Goal: Task Accomplishment & Management: Manage account settings

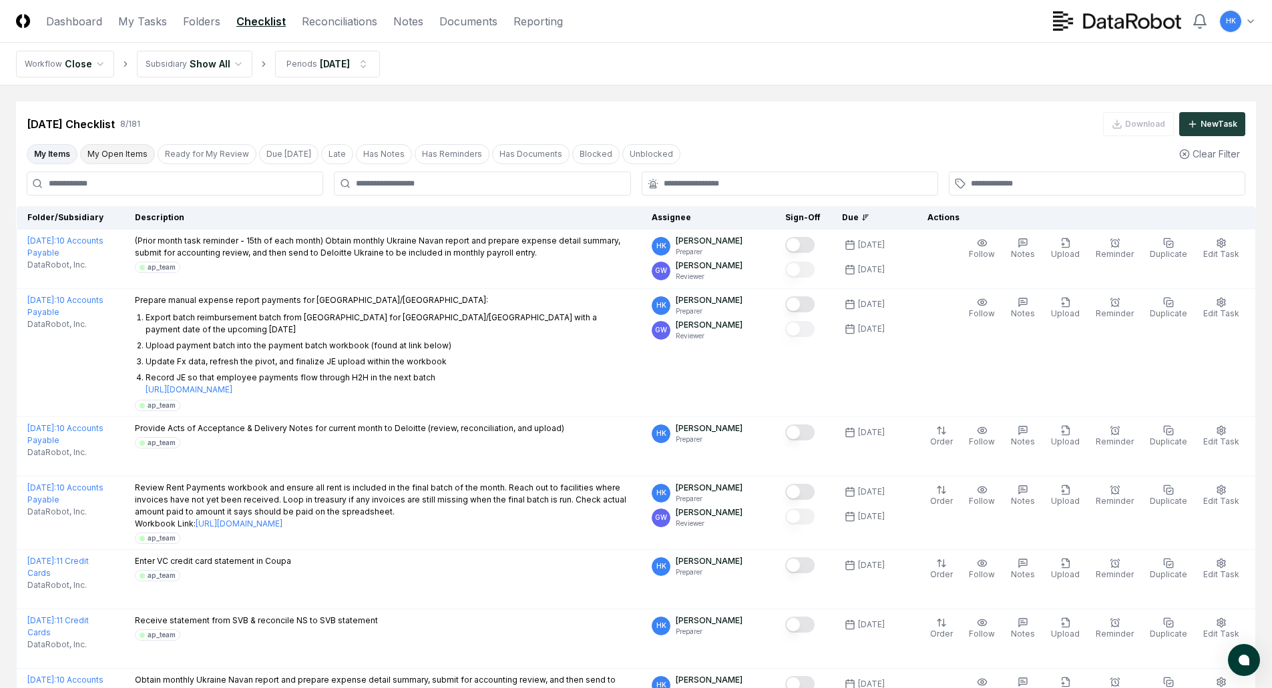
click at [115, 155] on button "My Open Items" at bounding box center [117, 154] width 75 height 20
click at [49, 156] on button "My Items" at bounding box center [52, 154] width 51 height 20
click at [276, 150] on button "Due [DATE]" at bounding box center [288, 154] width 59 height 20
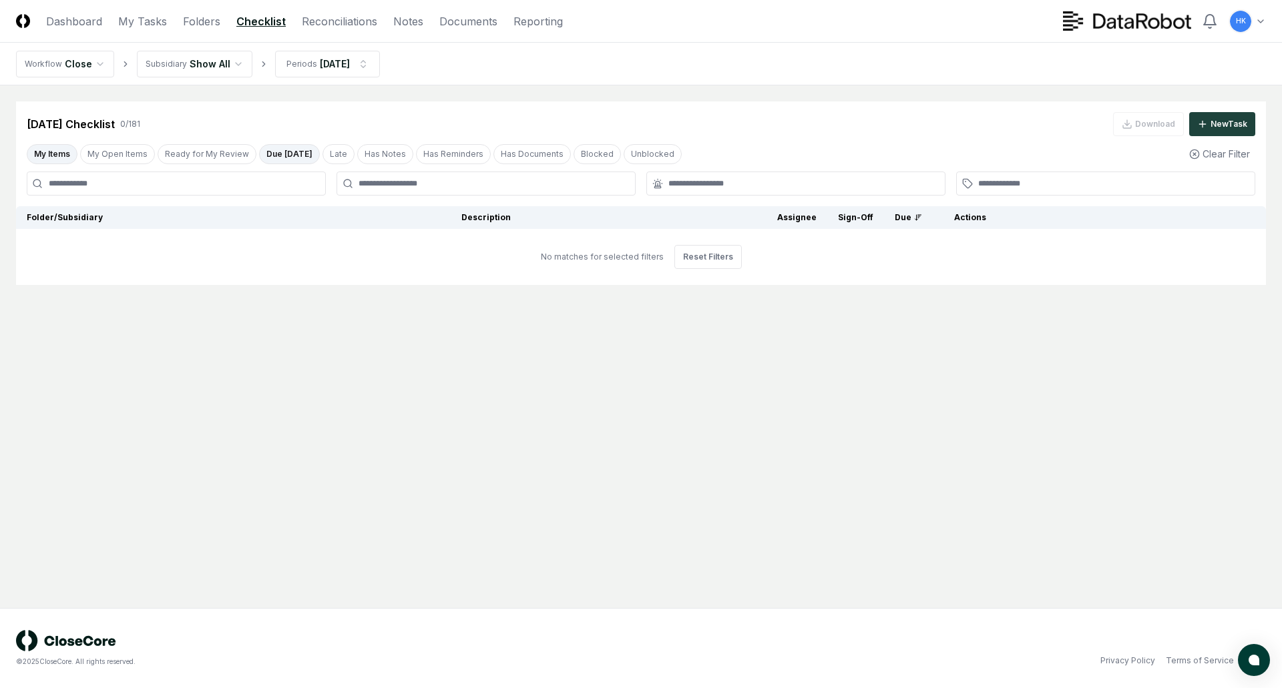
click at [259, 65] on icon "breadcrumb" at bounding box center [263, 63] width 9 height 9
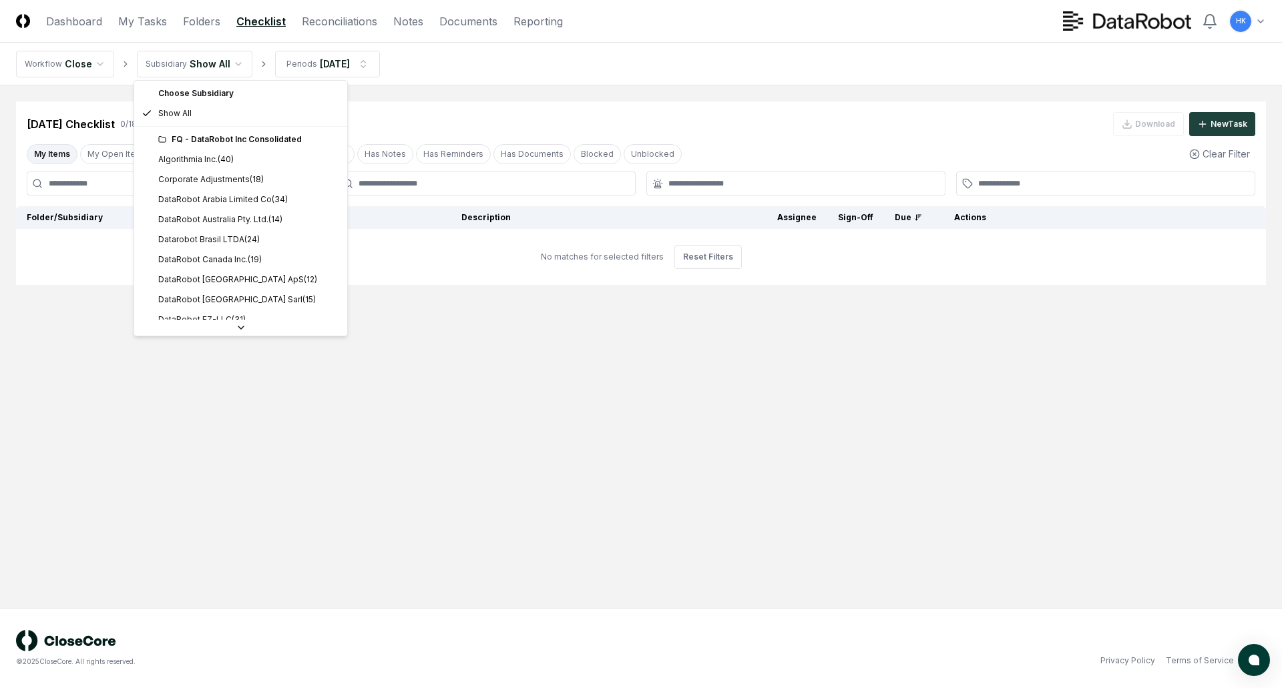
click at [228, 67] on html "CloseCore Dashboard My Tasks Folders Checklist Reconciliations Notes Documents …" at bounding box center [641, 344] width 1282 height 688
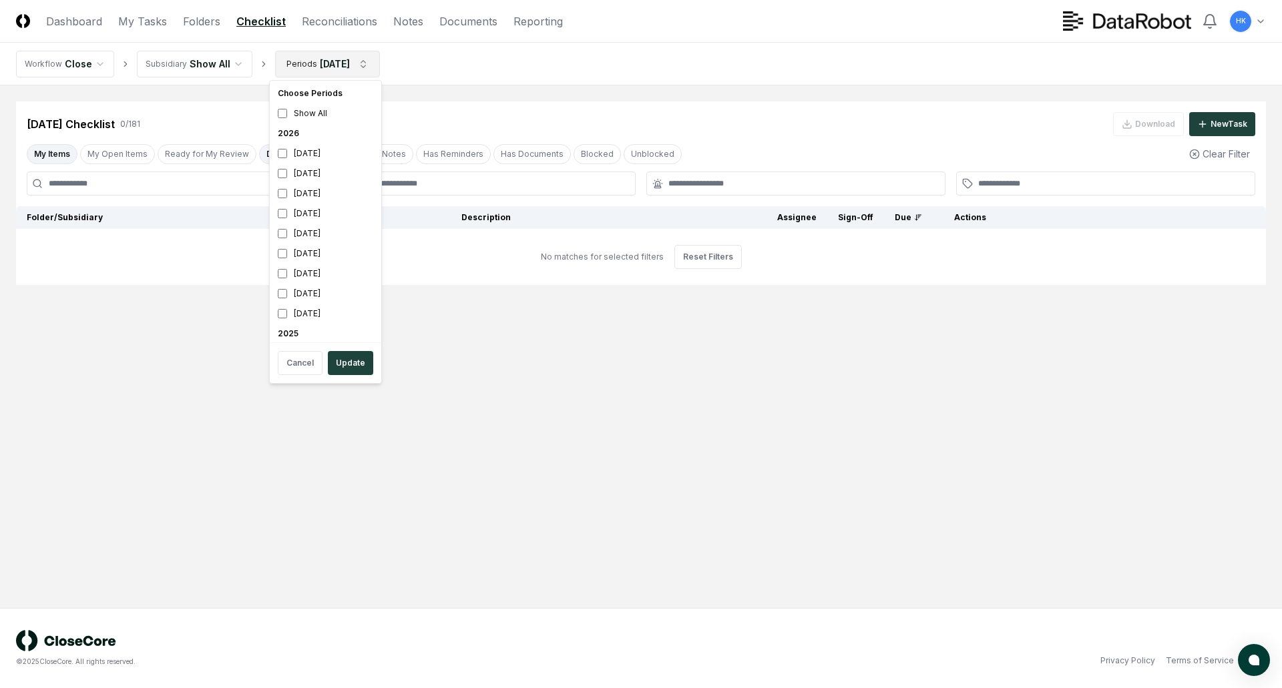
click at [370, 61] on html "CloseCore Dashboard My Tasks Folders Checklist Reconciliations Notes Documents …" at bounding box center [641, 344] width 1282 height 688
click at [493, 78] on html "CloseCore Dashboard My Tasks Folders Checklist Reconciliations Notes Documents …" at bounding box center [641, 344] width 1282 height 688
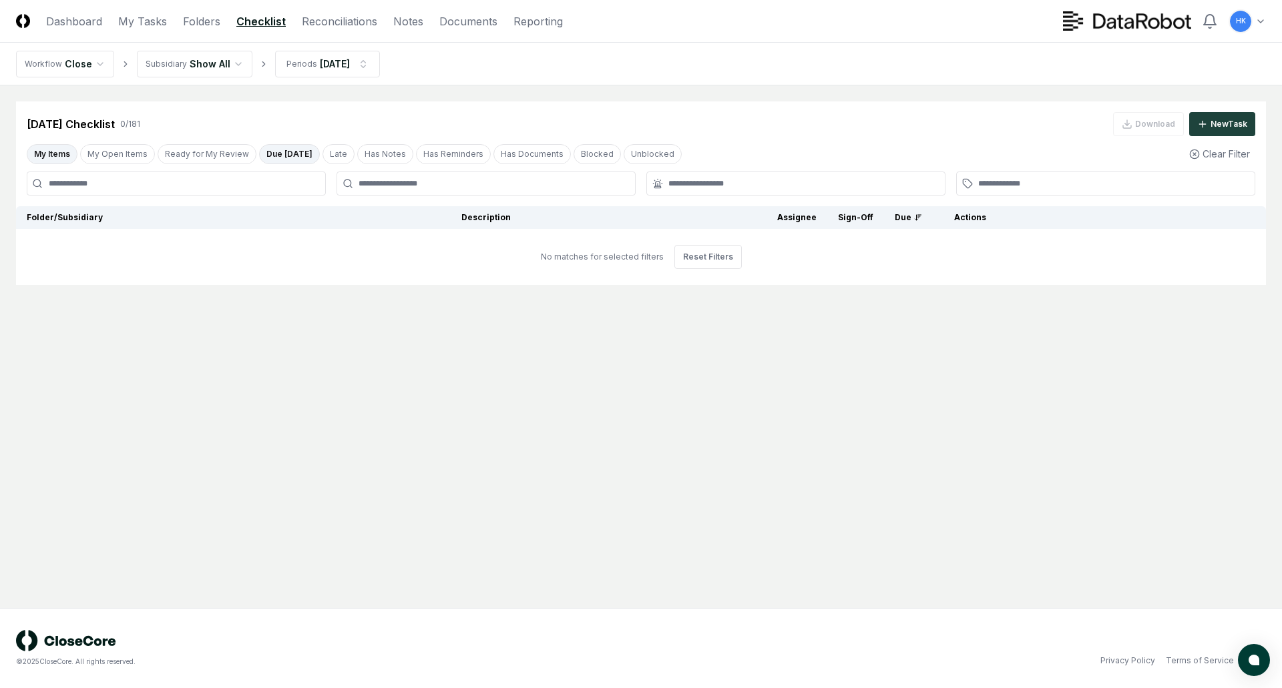
click at [302, 154] on button "Due [DATE]" at bounding box center [289, 154] width 61 height 20
